Goal: Transaction & Acquisition: Subscribe to service/newsletter

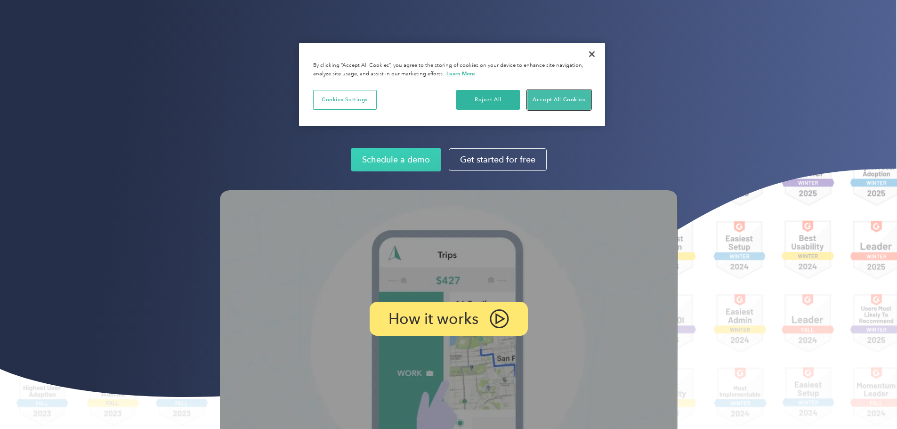
click at [575, 98] on button "Accept All Cookies" at bounding box center [560, 100] width 64 height 20
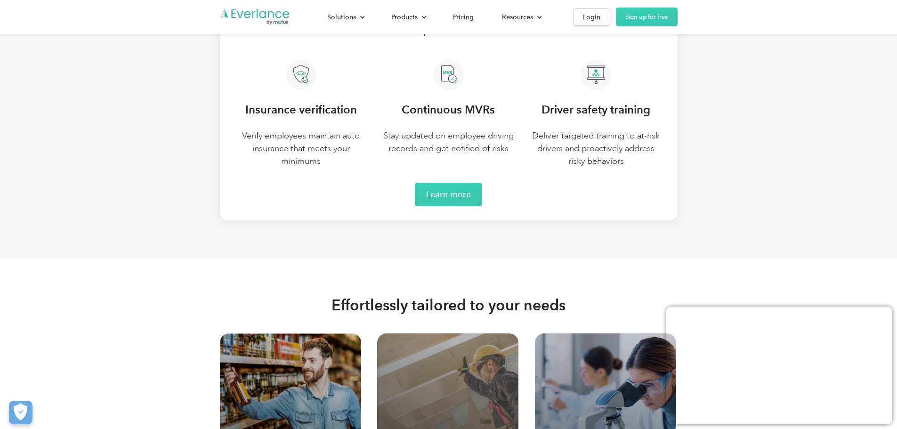
scroll to position [2403, 0]
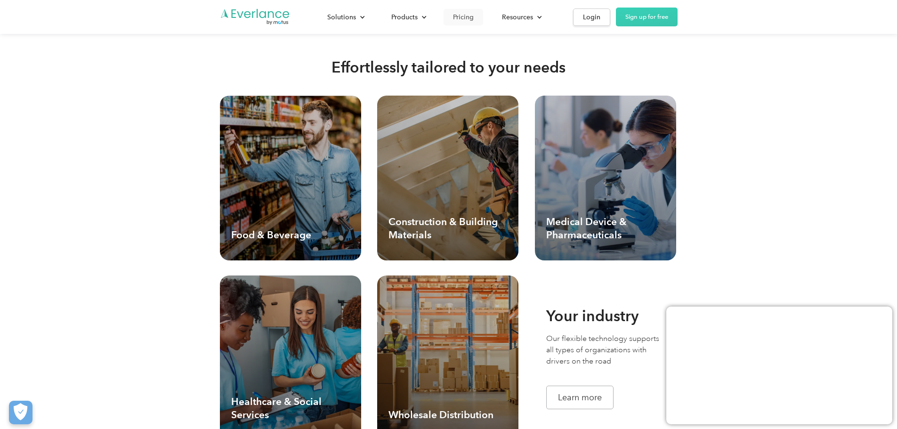
click at [474, 20] on div "Pricing" at bounding box center [463, 17] width 21 height 12
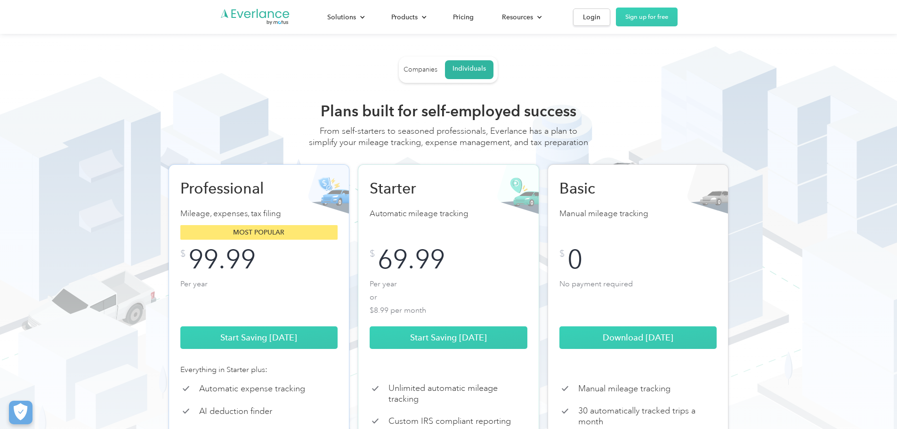
click at [233, 270] on div "99.99" at bounding box center [221, 259] width 67 height 21
drag, startPoint x: 248, startPoint y: 271, endPoint x: 170, endPoint y: 278, distance: 79.0
click at [170, 278] on div "Professional Mileage, expenses, tax filing Most popular $ 99.99 Per year Start …" at bounding box center [259, 324] width 181 height 321
click at [260, 270] on div "$ 99.99" at bounding box center [259, 259] width 158 height 21
click at [270, 348] on link "Start Saving [DATE]" at bounding box center [259, 337] width 158 height 23
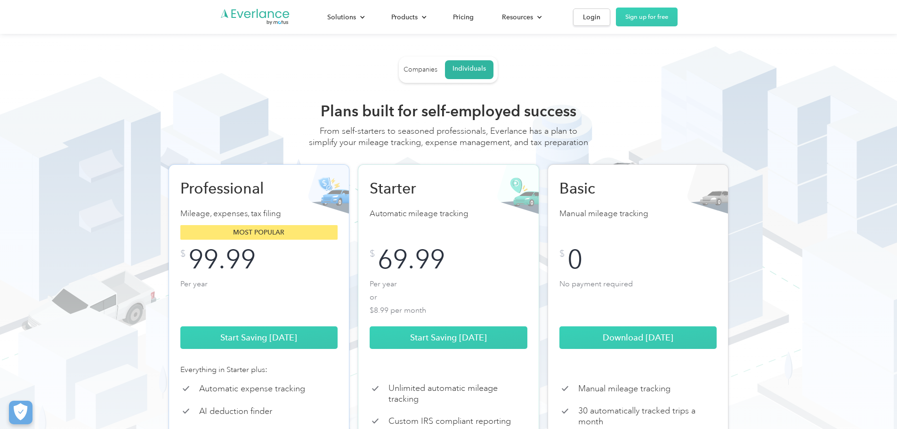
click at [223, 268] on div "99.99" at bounding box center [221, 259] width 67 height 21
